Goal: Navigation & Orientation: Find specific page/section

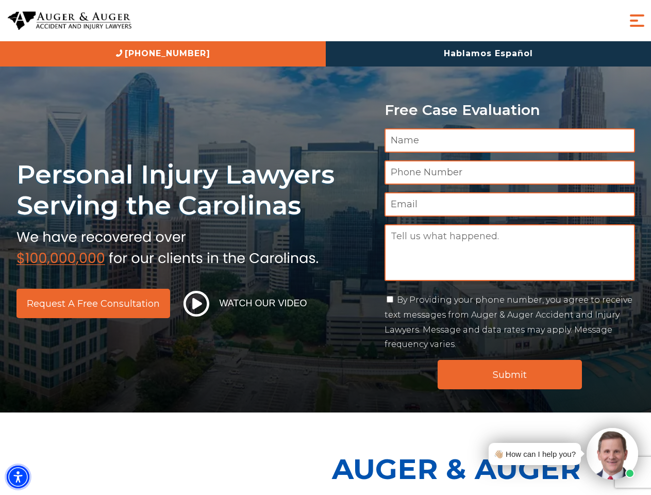
click at [18, 477] on img "Accessibility Menu" at bounding box center [18, 476] width 23 height 23
